Goal: Find specific page/section: Find specific page/section

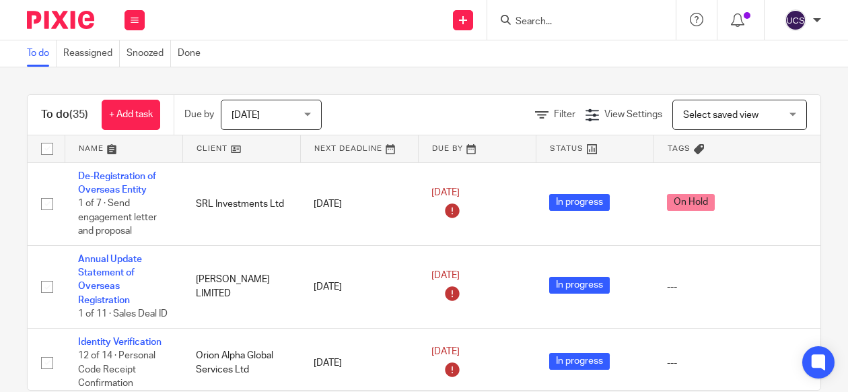
click at [522, 16] on input "Search" at bounding box center [574, 22] width 121 height 12
paste input "[EMAIL_ADDRESS][DOMAIN_NAME]"
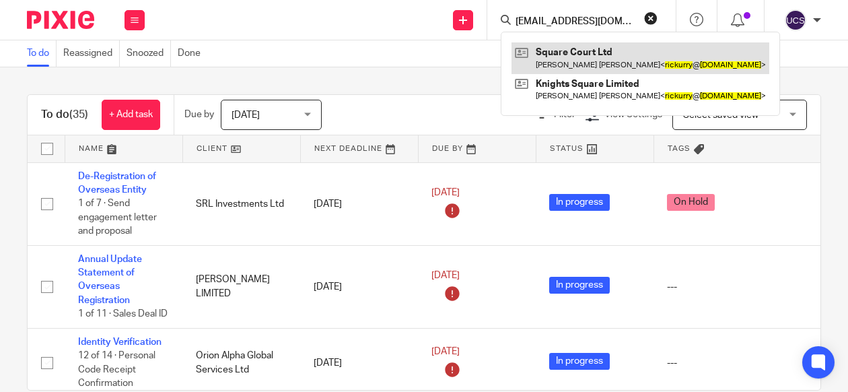
type input "[EMAIL_ADDRESS][DOMAIN_NAME]"
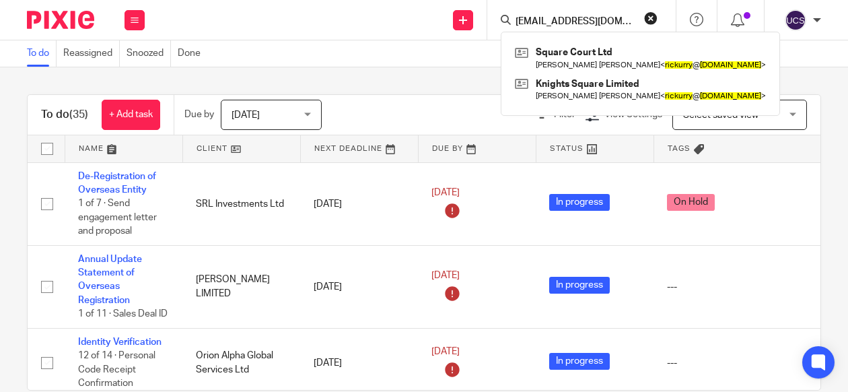
click at [571, 24] on input "[EMAIL_ADDRESS][DOMAIN_NAME]" at bounding box center [574, 22] width 121 height 12
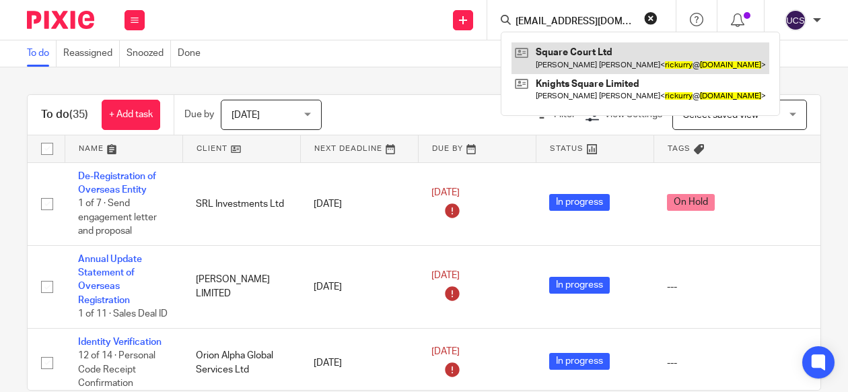
click at [568, 54] on link at bounding box center [640, 57] width 258 height 31
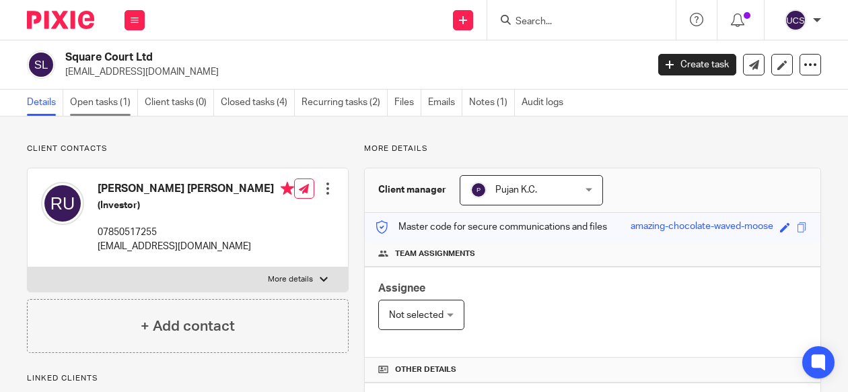
click at [109, 104] on link "Open tasks (1)" at bounding box center [104, 102] width 68 height 26
click at [486, 97] on link "Notes (1)" at bounding box center [492, 102] width 46 height 26
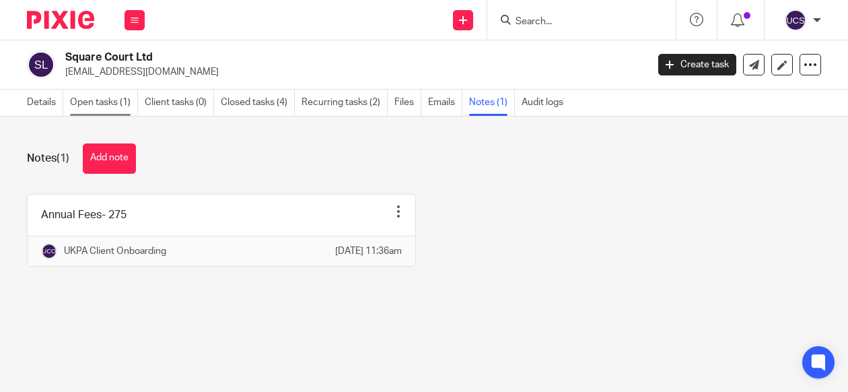
click at [95, 109] on link "Open tasks (1)" at bounding box center [104, 102] width 68 height 26
drag, startPoint x: 65, startPoint y: 56, endPoint x: 163, endPoint y: 56, distance: 98.9
click at [163, 56] on div "Square Court Ltd [EMAIL_ADDRESS][DOMAIN_NAME]" at bounding box center [332, 64] width 611 height 28
copy h2 "Square Court Ltd"
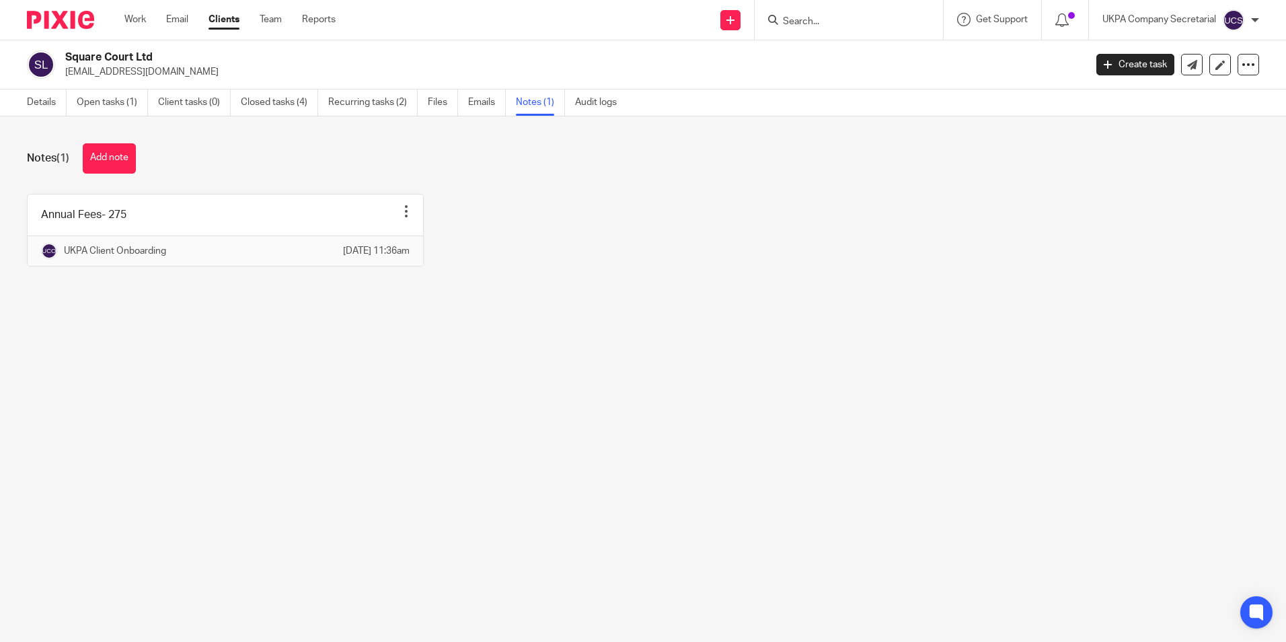
click at [796, 20] on input "Search" at bounding box center [842, 22] width 121 height 12
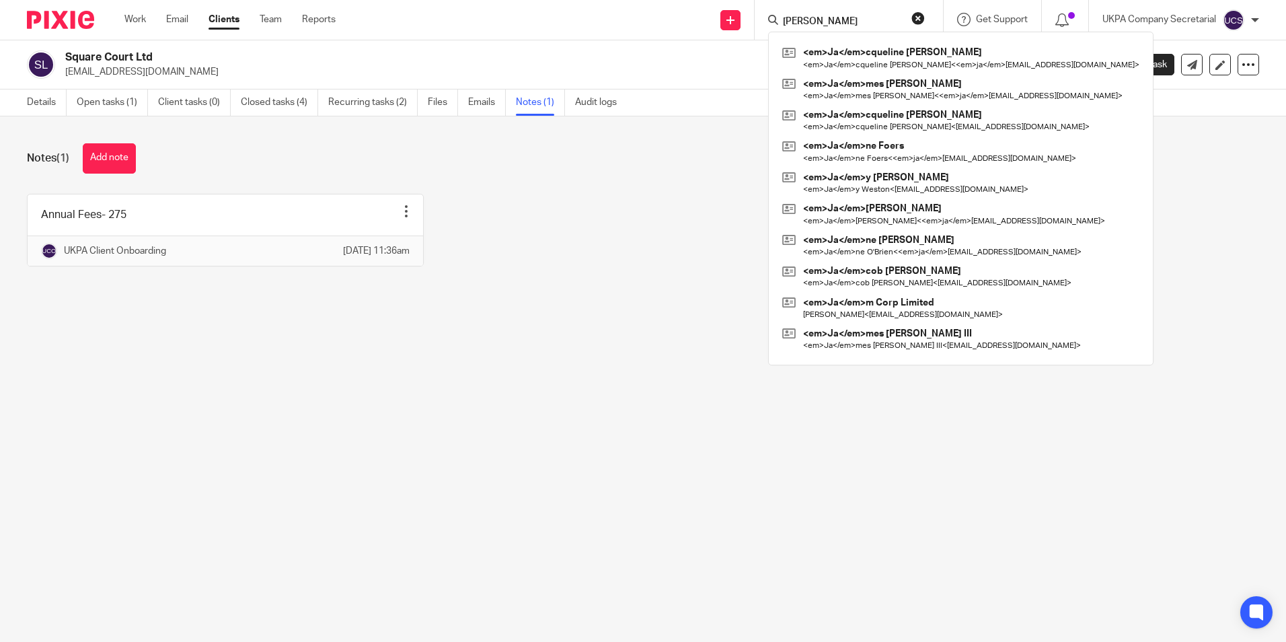
type input "james"
click button "submit" at bounding box center [0, 0] width 0 height 0
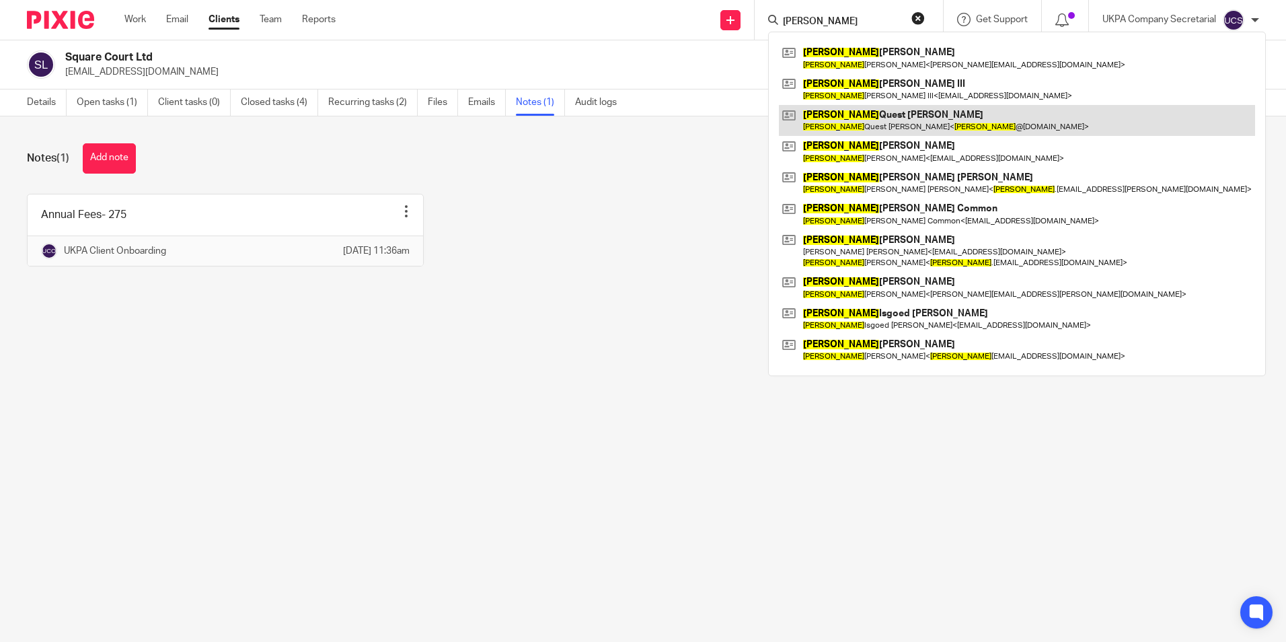
click at [847, 106] on link at bounding box center [1017, 120] width 476 height 31
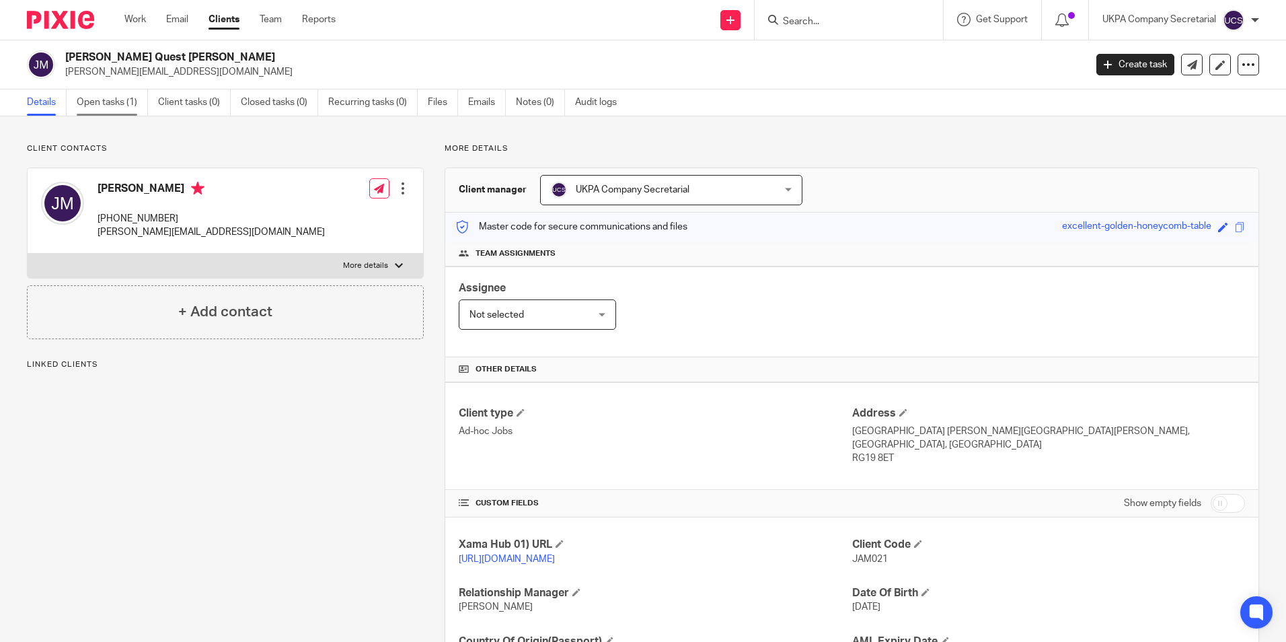
click at [120, 104] on link "Open tasks (1)" at bounding box center [112, 102] width 71 height 26
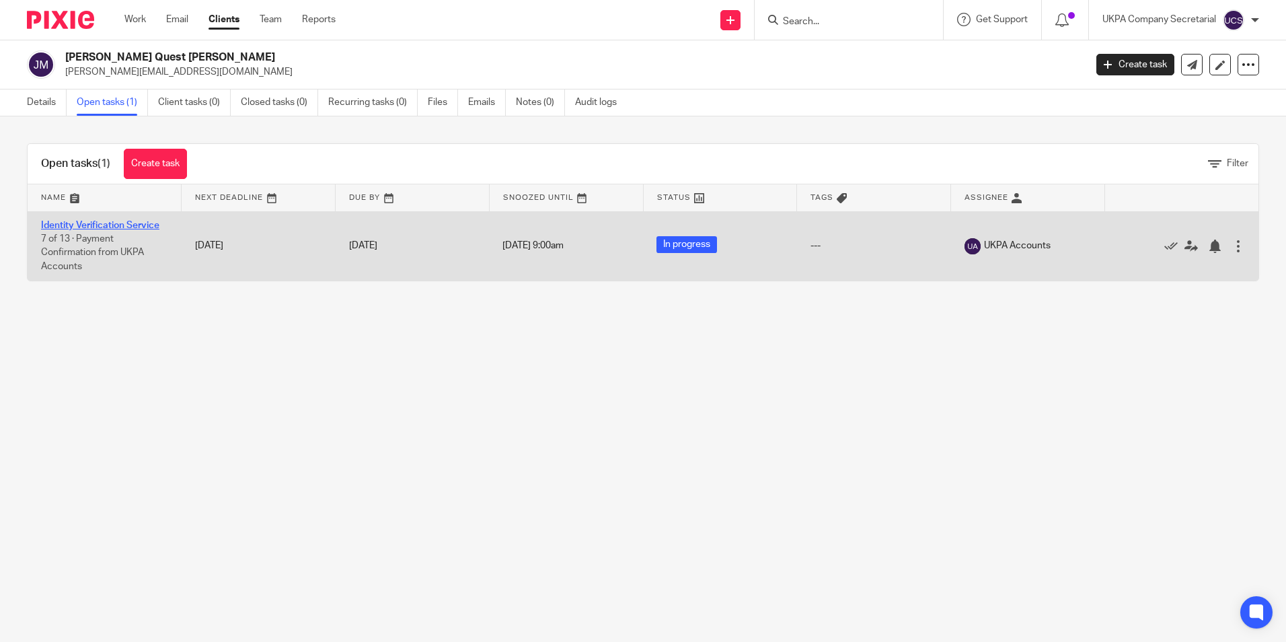
click at [76, 223] on link "Identity Verification Service" at bounding box center [100, 225] width 118 height 9
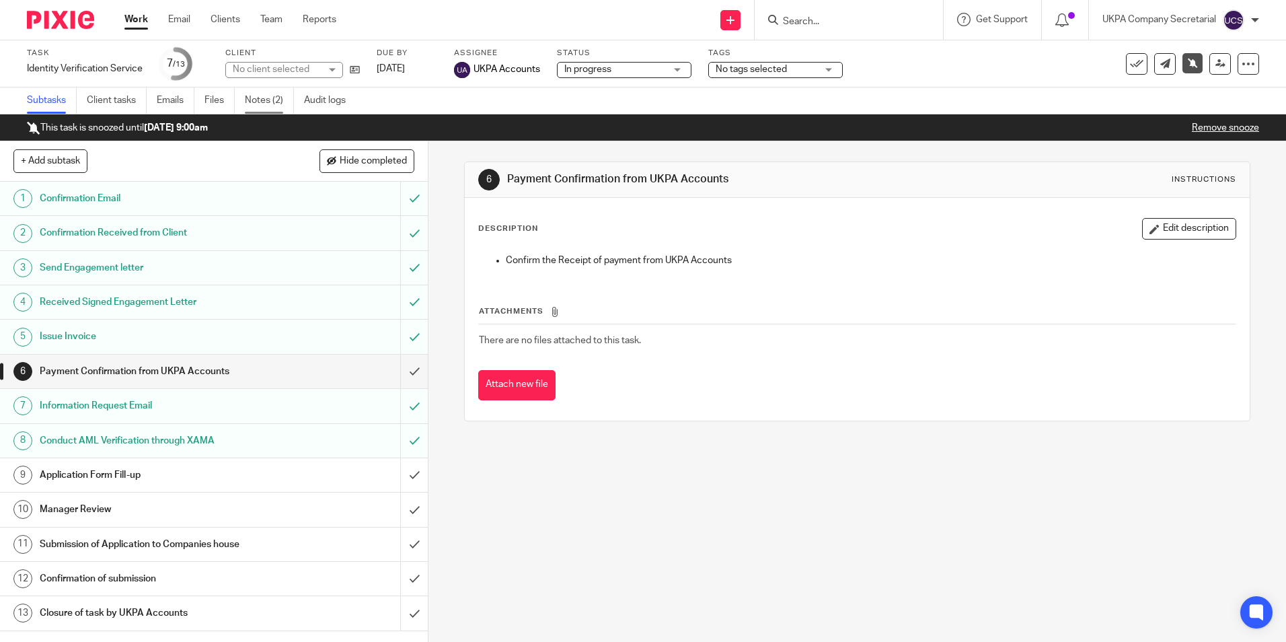
click at [276, 101] on link "Notes (2)" at bounding box center [269, 100] width 49 height 26
